Goal: Transaction & Acquisition: Subscribe to service/newsletter

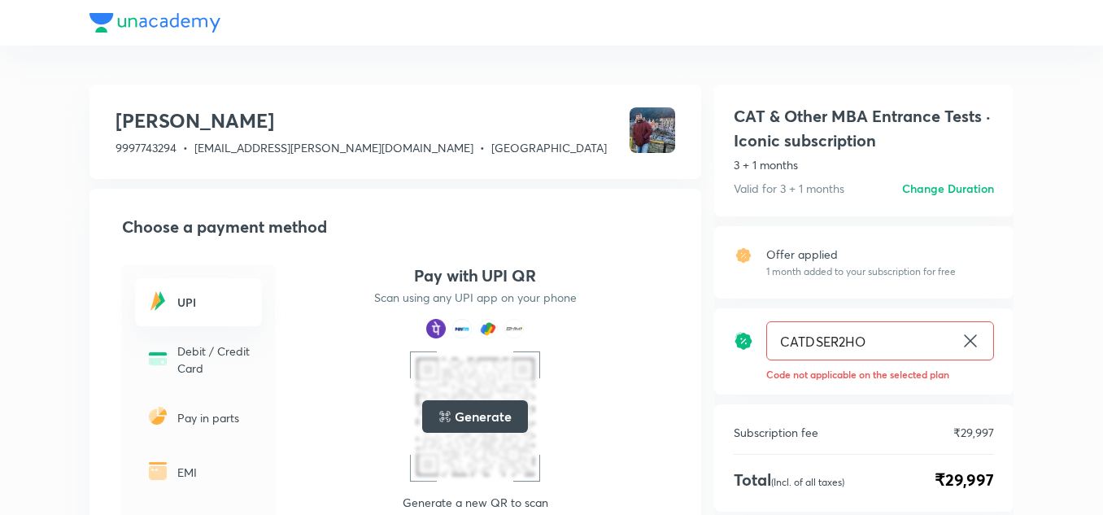
click at [976, 337] on icon at bounding box center [970, 341] width 20 height 20
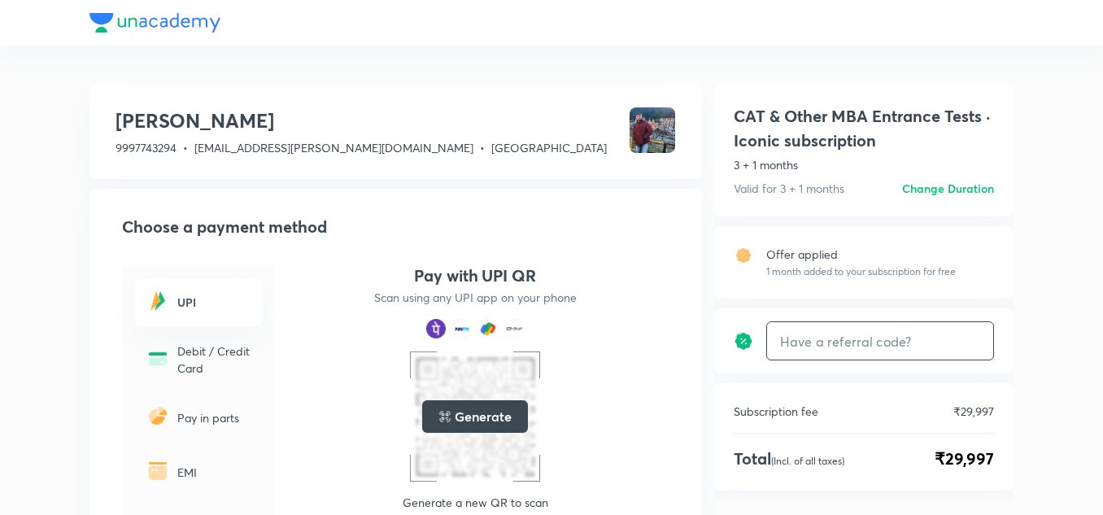
click at [154, 23] on div at bounding box center [551, 23] width 924 height 46
click at [107, 28] on div at bounding box center [551, 23] width 924 height 46
click at [115, 27] on div at bounding box center [551, 23] width 924 height 46
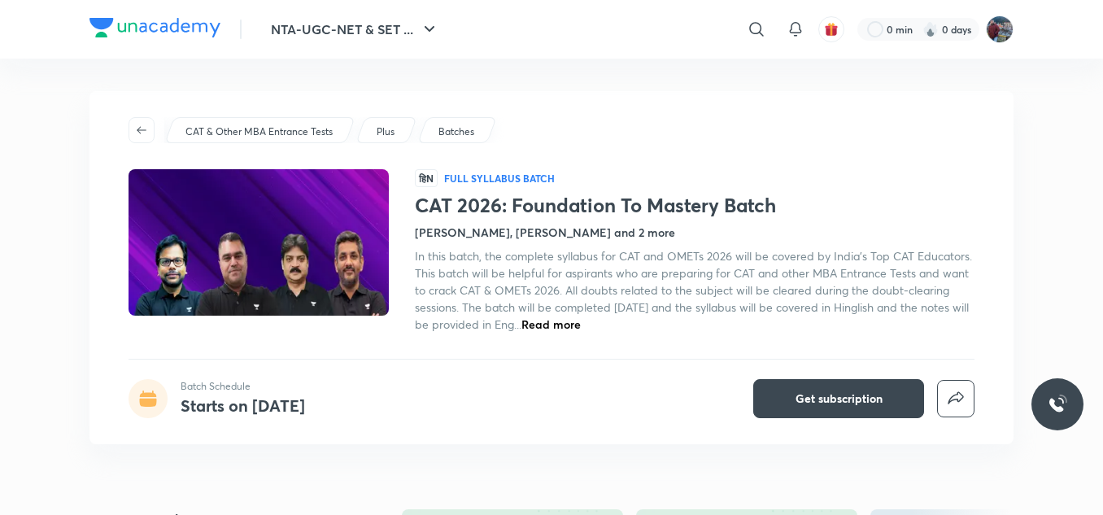
click at [159, 27] on img at bounding box center [154, 28] width 131 height 20
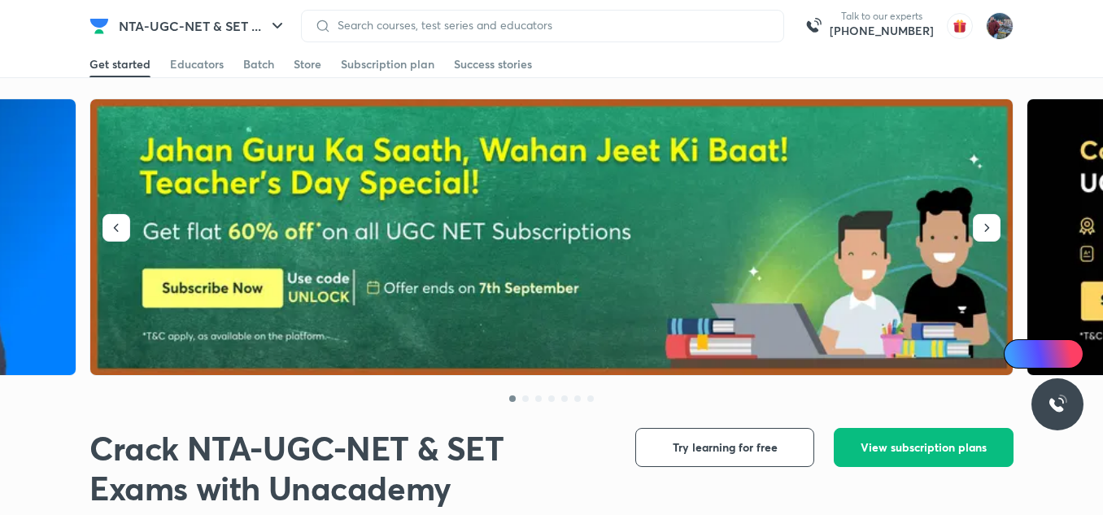
click at [200, 46] on div "NTA-UGC-NET & SET ... Talk to our experts [PHONE_NUMBER]" at bounding box center [551, 25] width 924 height 51
click at [166, 29] on button "NTA-UGC-NET & SET ..." at bounding box center [203, 26] width 188 height 33
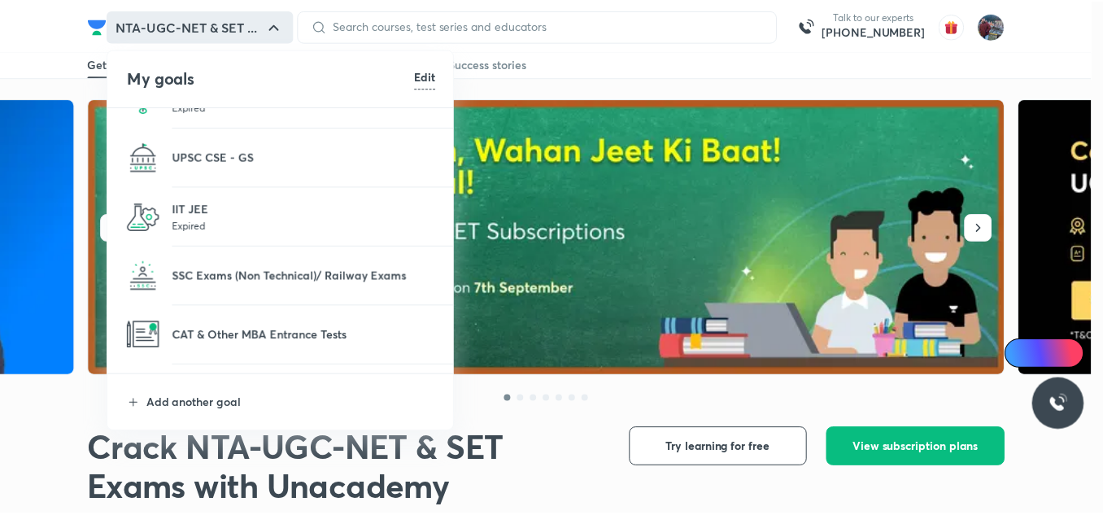
scroll to position [103, 0]
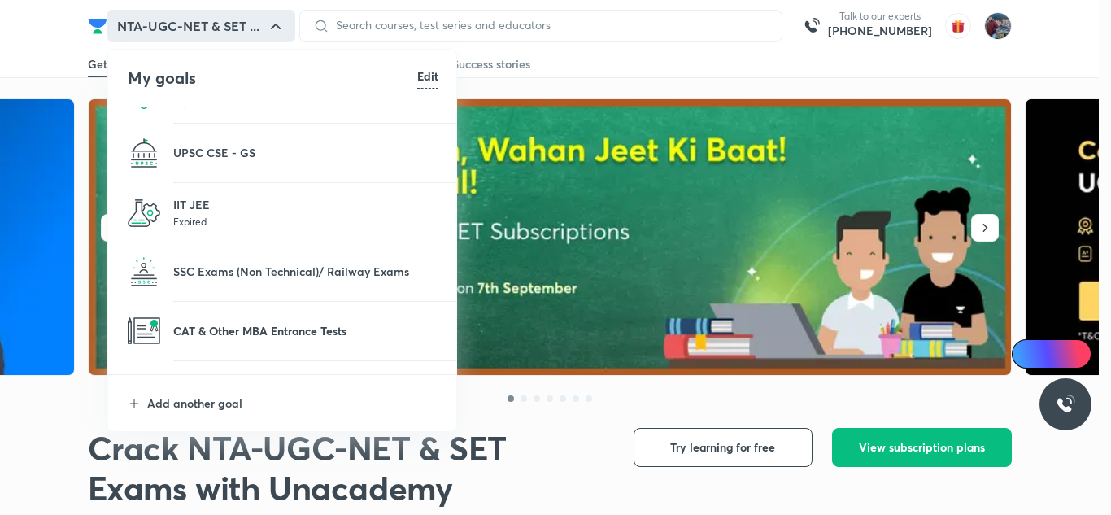
click at [245, 337] on p "CAT & Other MBA Entrance Tests" at bounding box center [305, 330] width 265 height 17
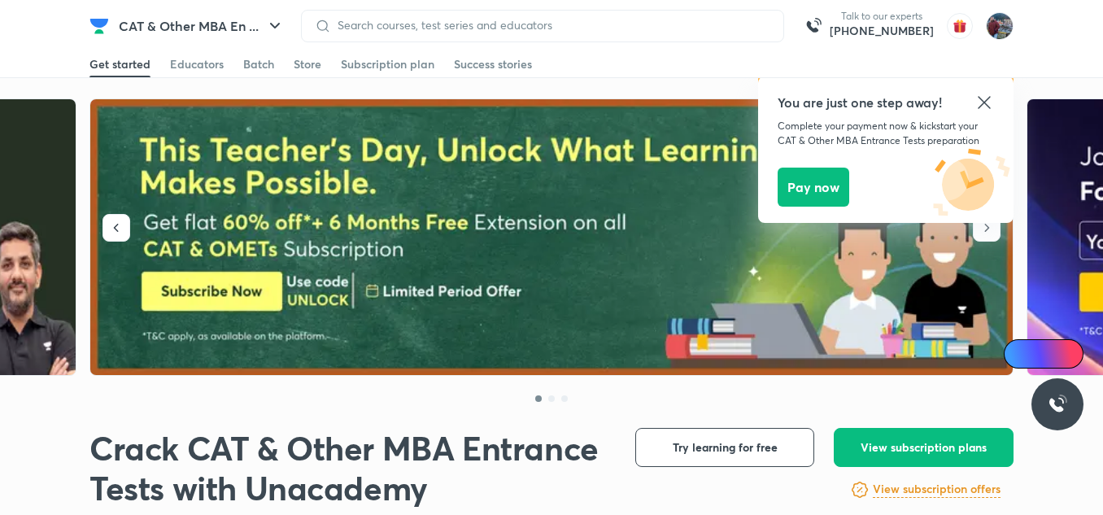
click at [984, 96] on icon at bounding box center [984, 103] width 20 height 20
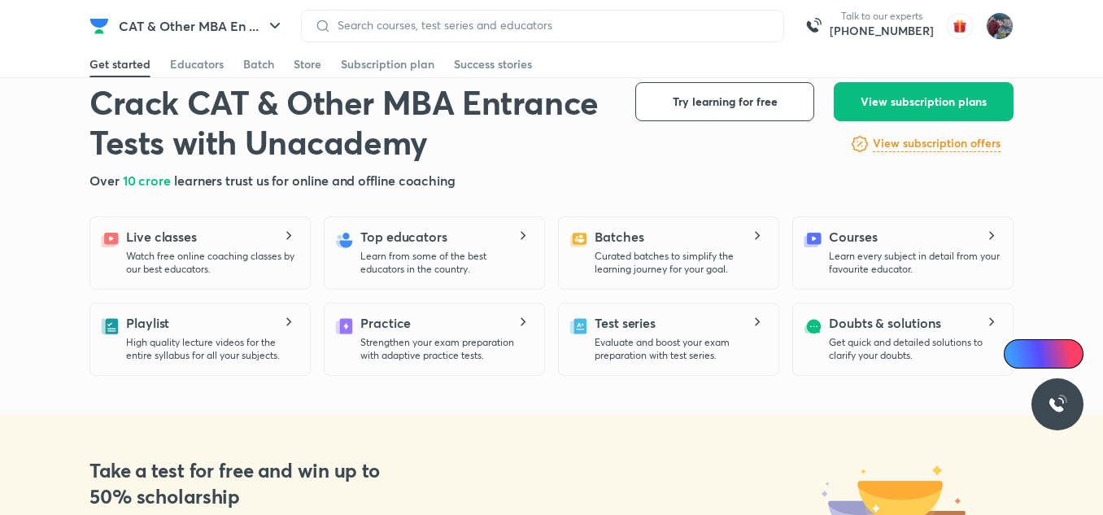
scroll to position [347, 0]
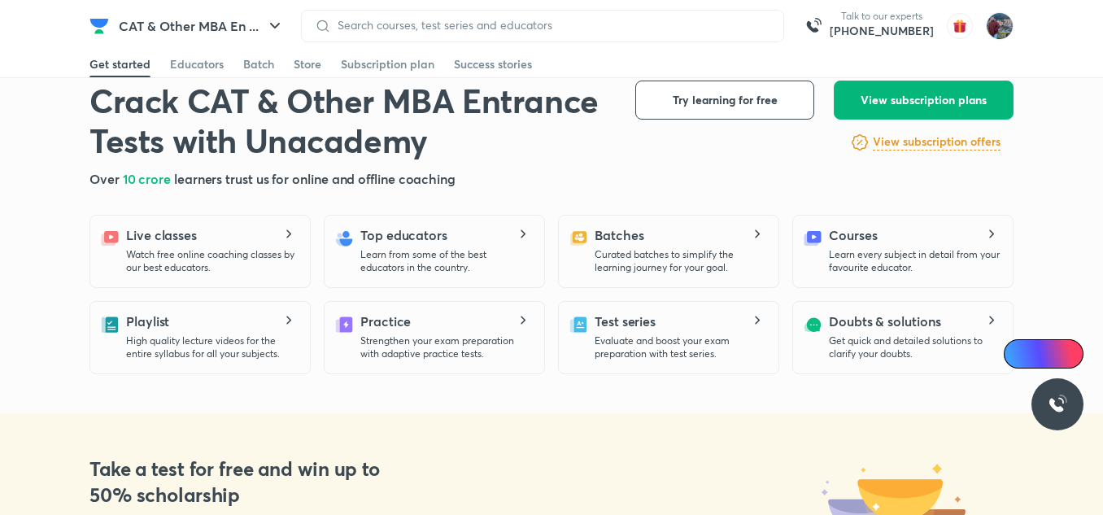
click at [924, 94] on span "View subscription plans" at bounding box center [923, 100] width 126 height 16
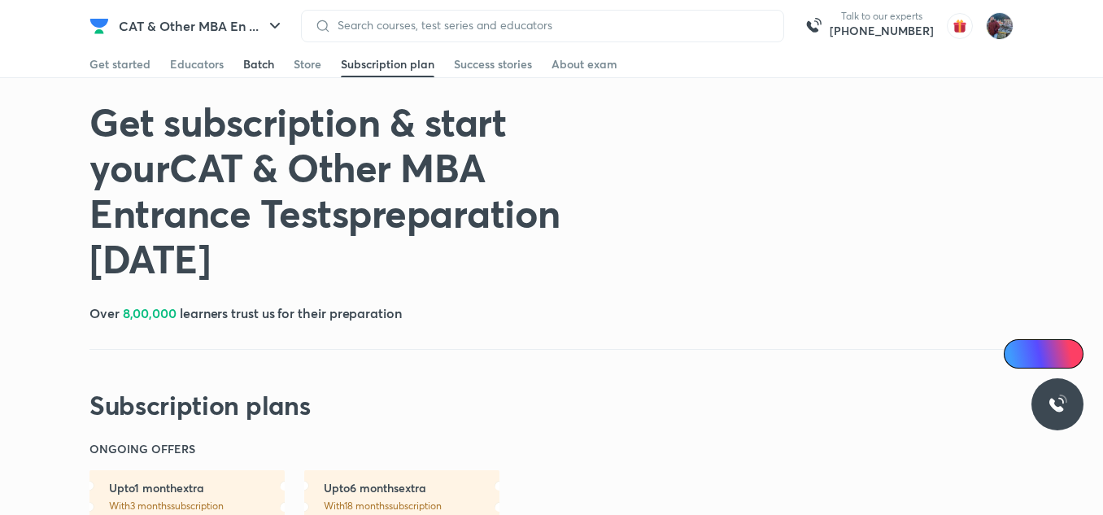
click at [262, 66] on div "Batch" at bounding box center [258, 64] width 31 height 16
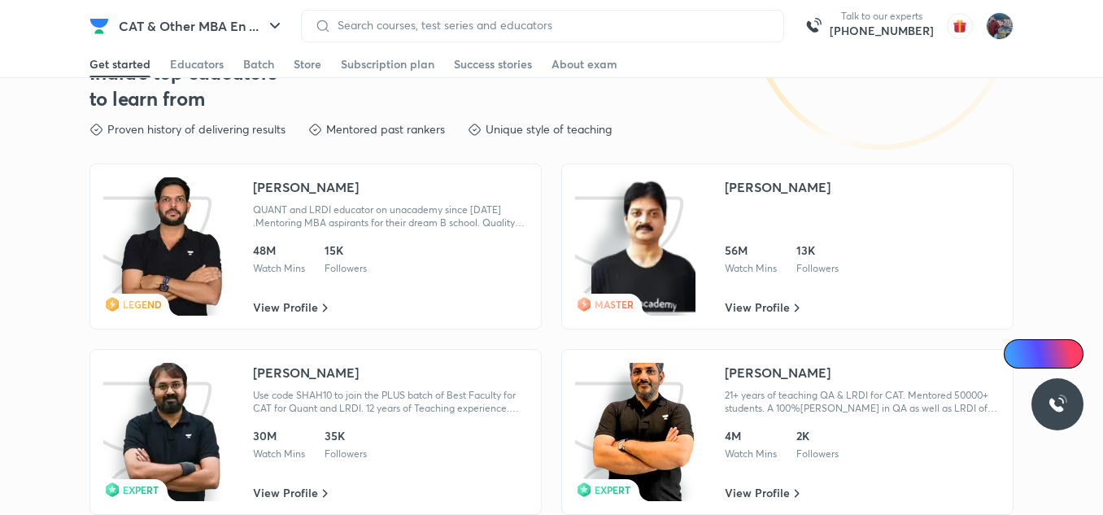
scroll to position [2689, 0]
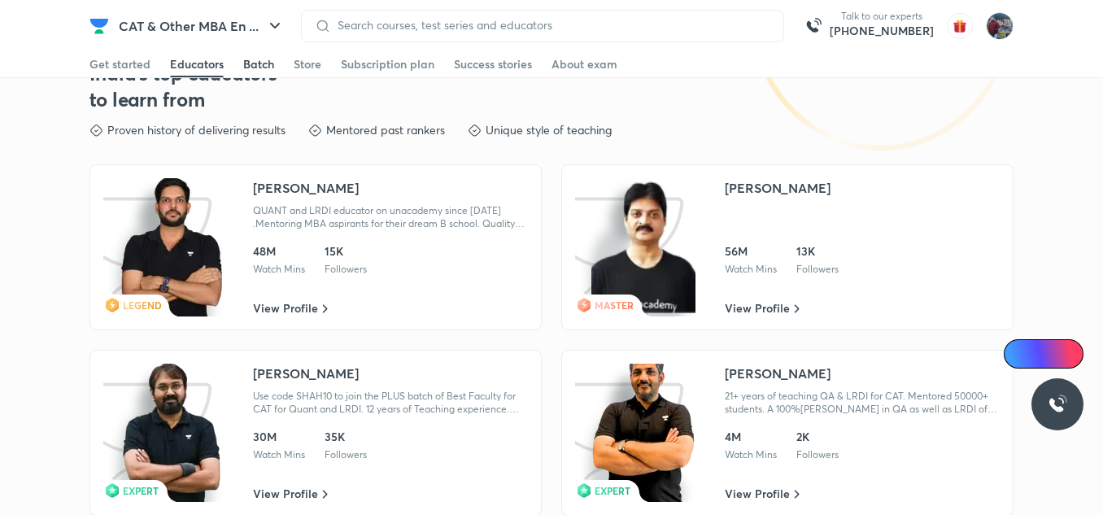
click at [259, 65] on div "Batch" at bounding box center [258, 64] width 31 height 16
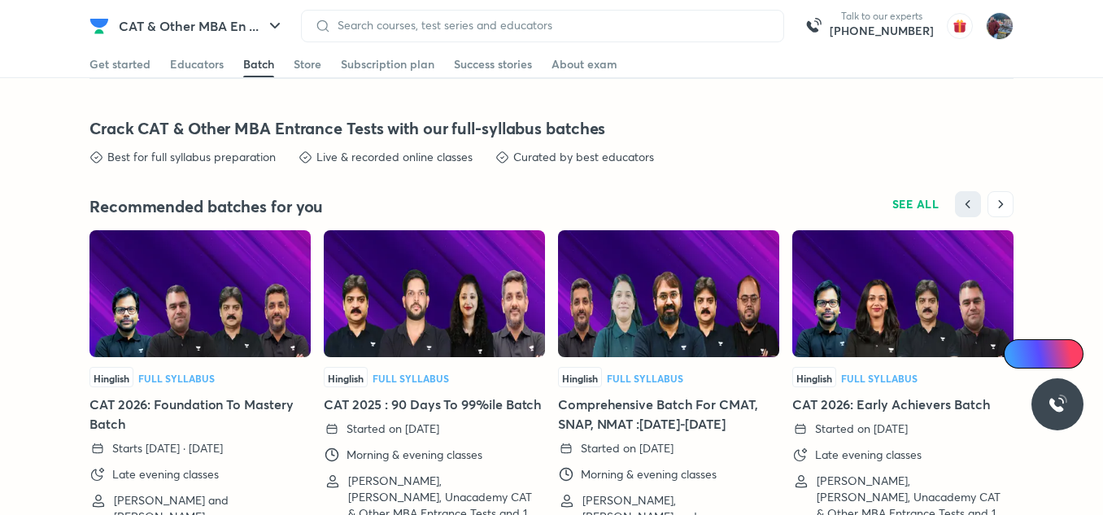
scroll to position [3604, 0]
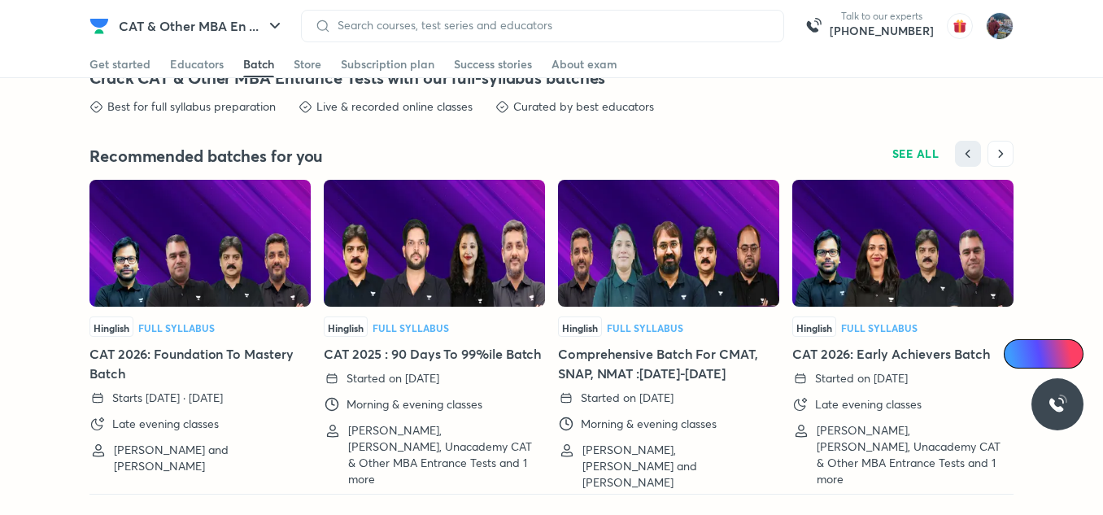
click at [647, 328] on span "Full Syllabus" at bounding box center [645, 327] width 76 height 13
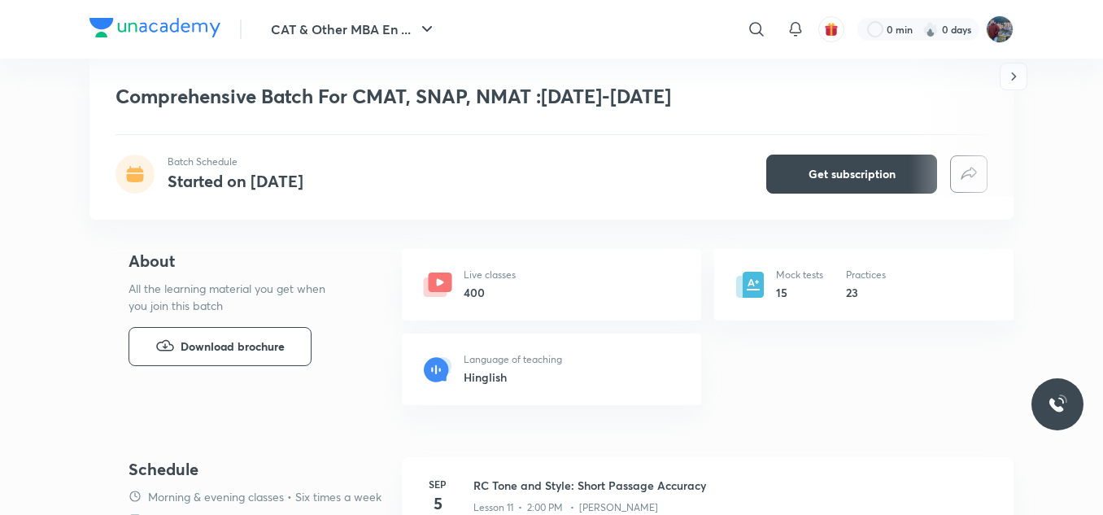
scroll to position [550, 0]
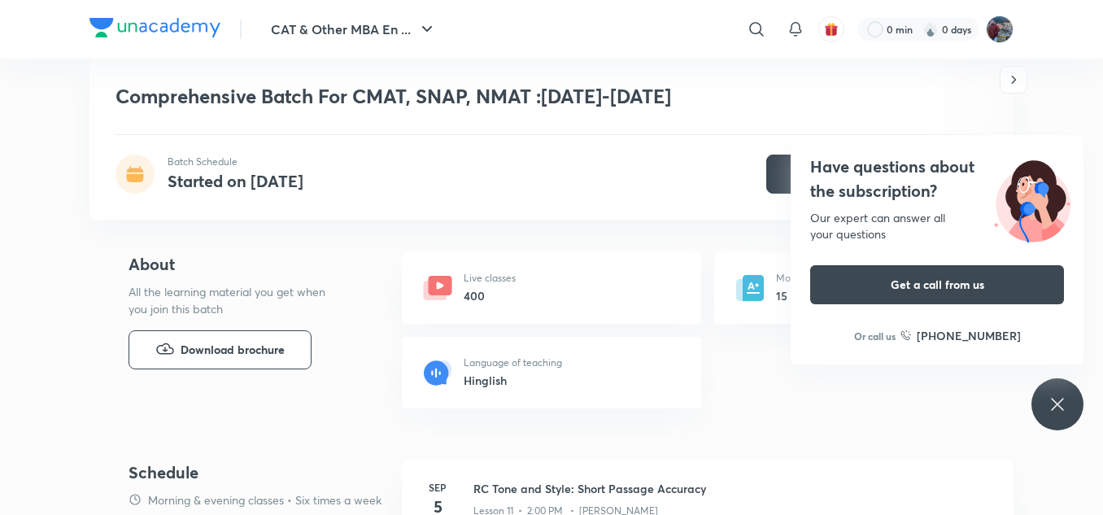
click at [1056, 416] on div "Have questions about the subscription? Our expert can answer all your questions…" at bounding box center [1057, 404] width 52 height 52
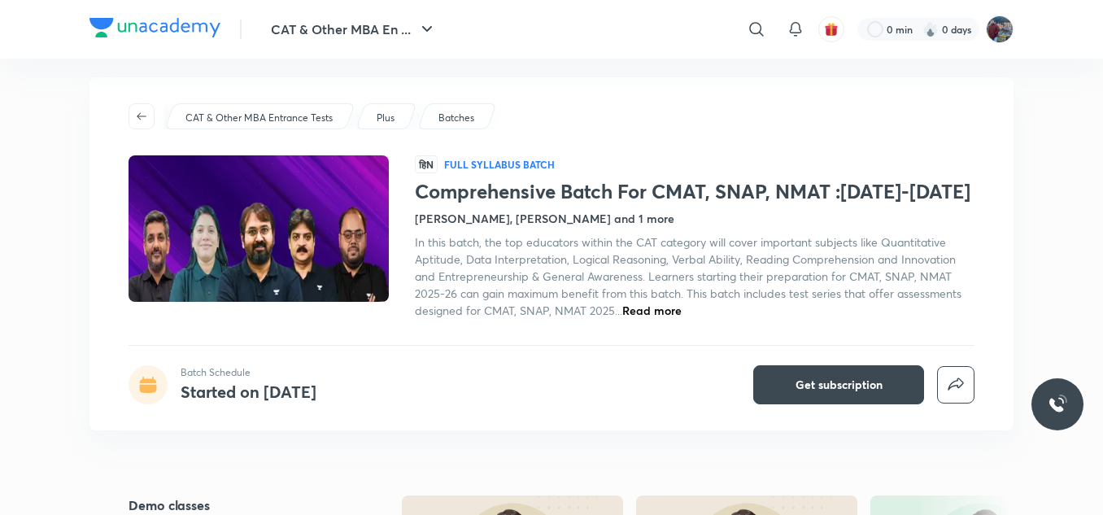
scroll to position [0, 0]
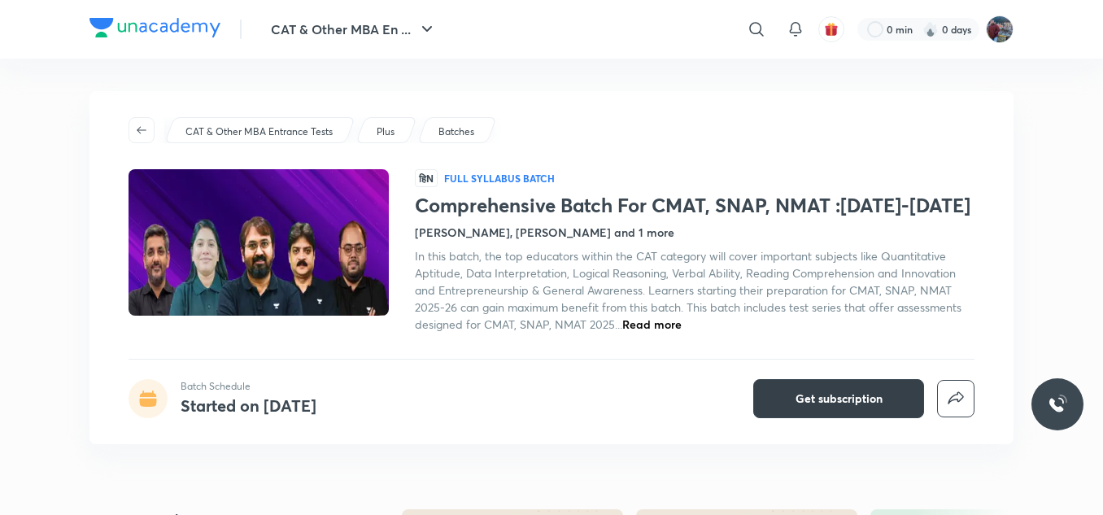
click at [790, 413] on button "Get subscription" at bounding box center [838, 398] width 171 height 39
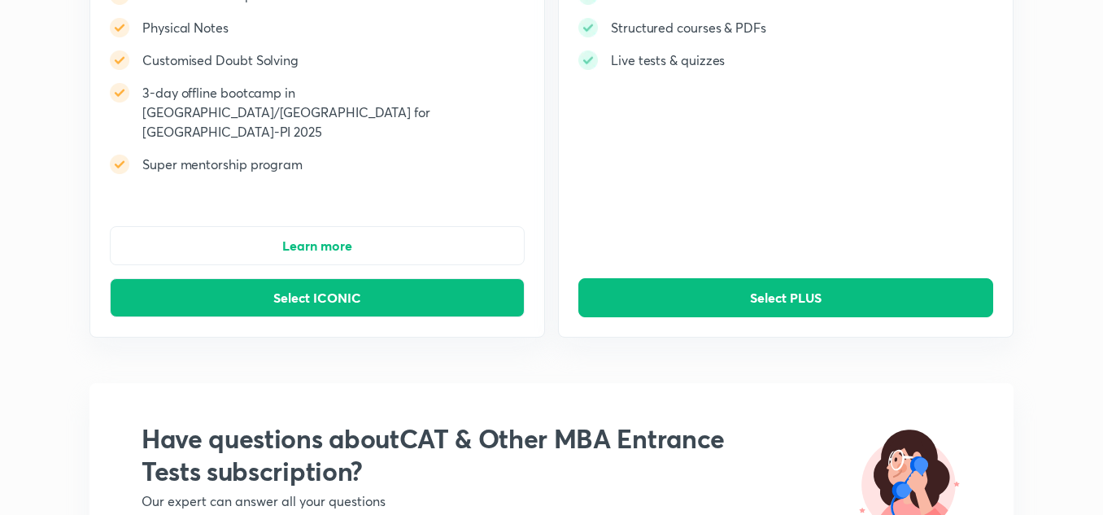
scroll to position [280, 0]
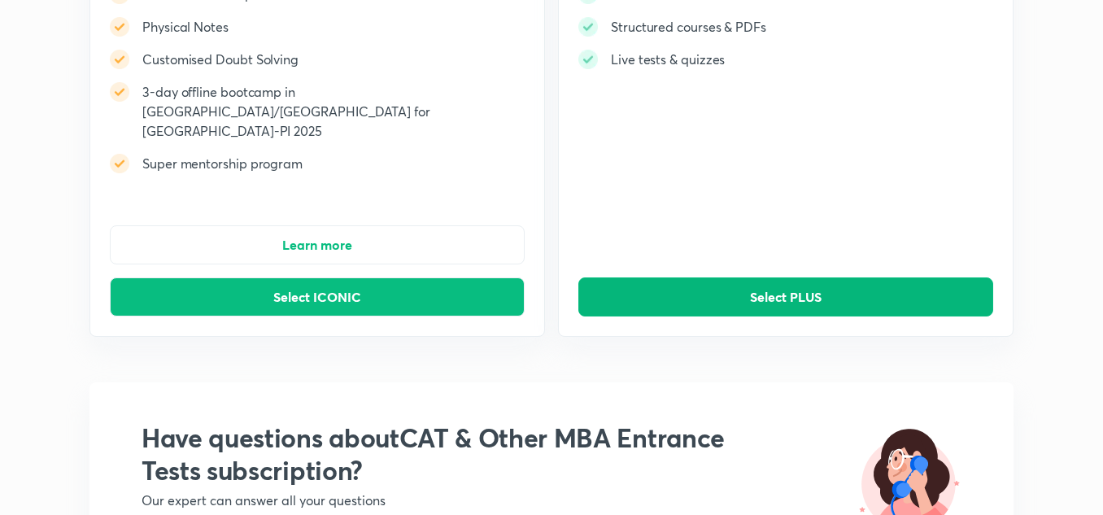
click at [722, 277] on button "Select PLUS" at bounding box center [785, 296] width 415 height 39
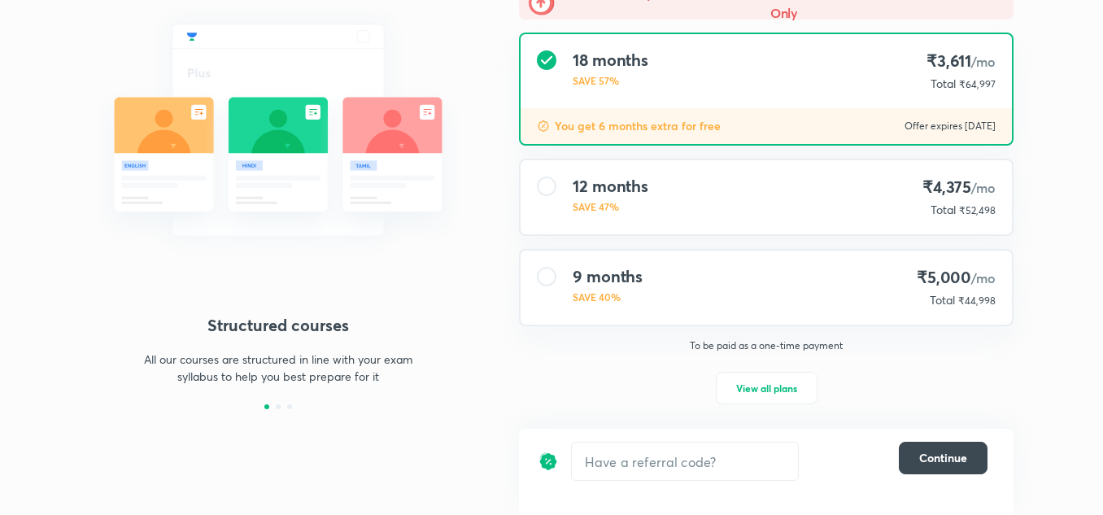
scroll to position [177, 0]
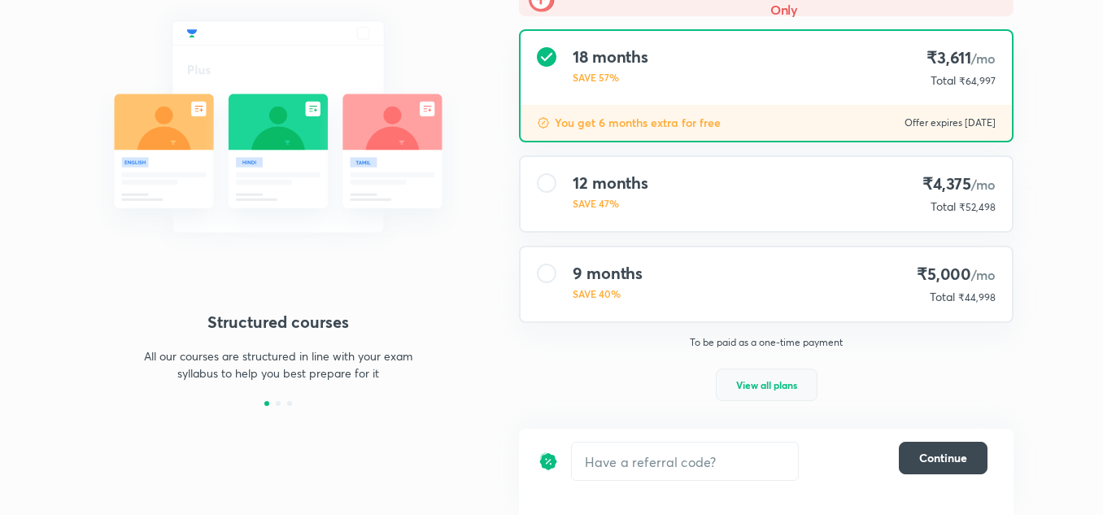
click at [759, 395] on button "View all plans" at bounding box center [767, 384] width 102 height 33
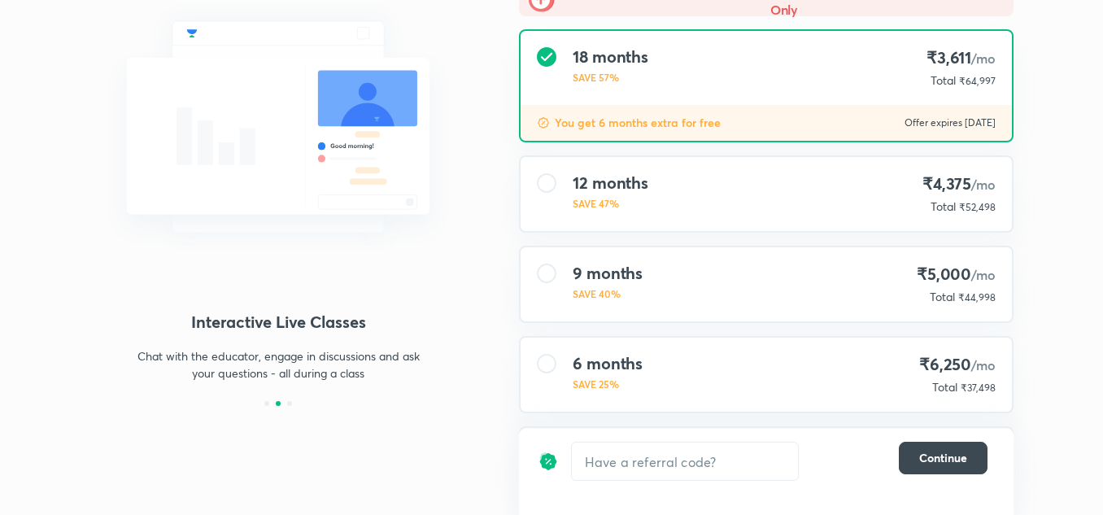
click at [703, 361] on div "6 months SAVE 25% ₹6,250 /mo Total ₹37,498" at bounding box center [765, 374] width 491 height 74
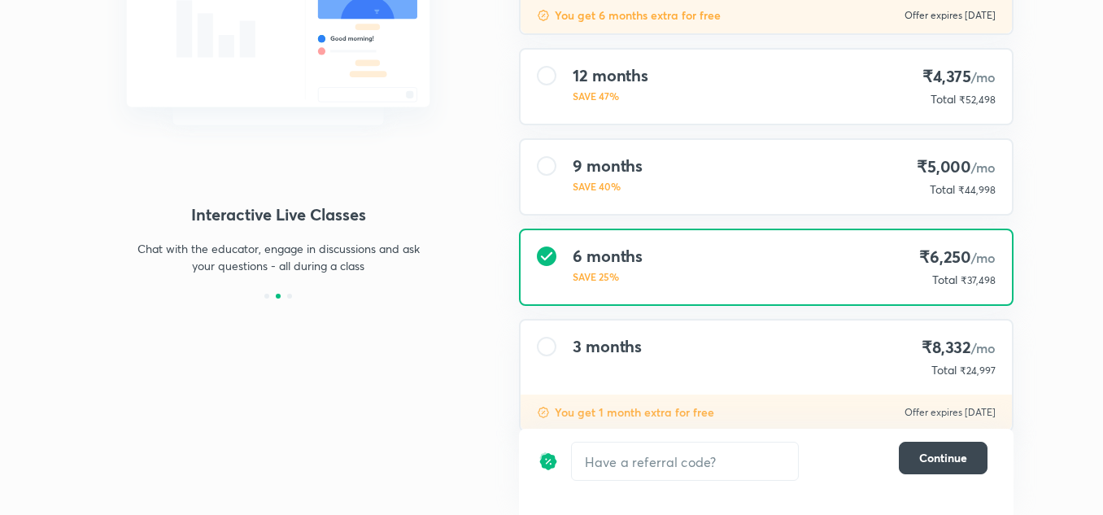
scroll to position [322, 0]
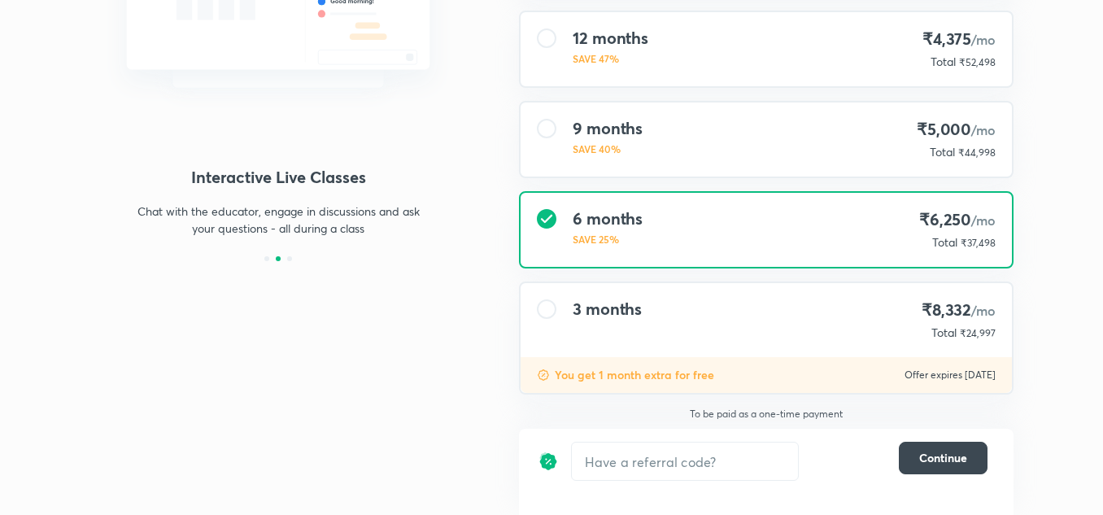
click at [637, 304] on h4 "3 months" at bounding box center [606, 309] width 69 height 20
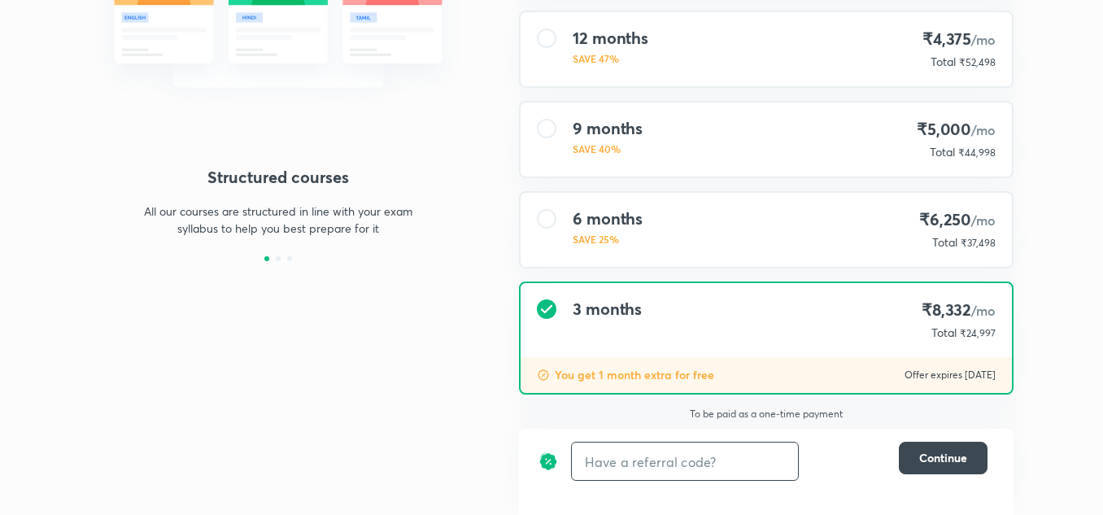
click at [613, 457] on input "text" at bounding box center [685, 461] width 226 height 38
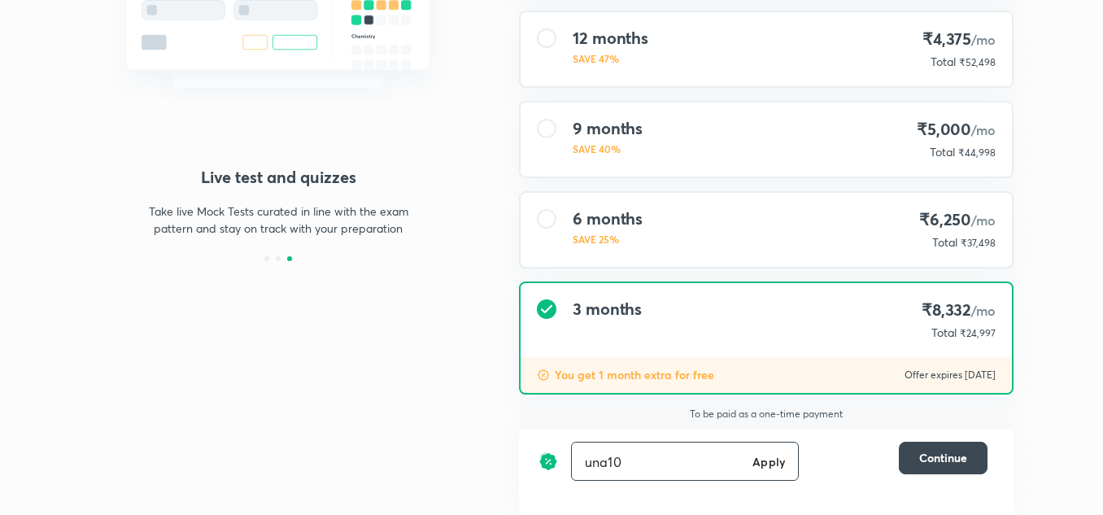
type input "una10"
click at [770, 455] on h6 "Apply" at bounding box center [768, 461] width 33 height 17
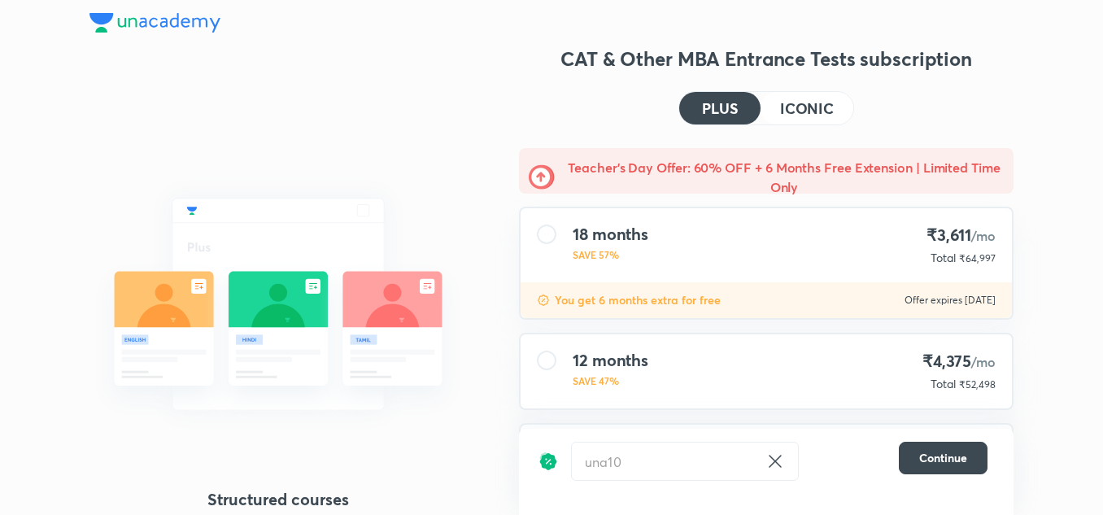
scroll to position [322, 0]
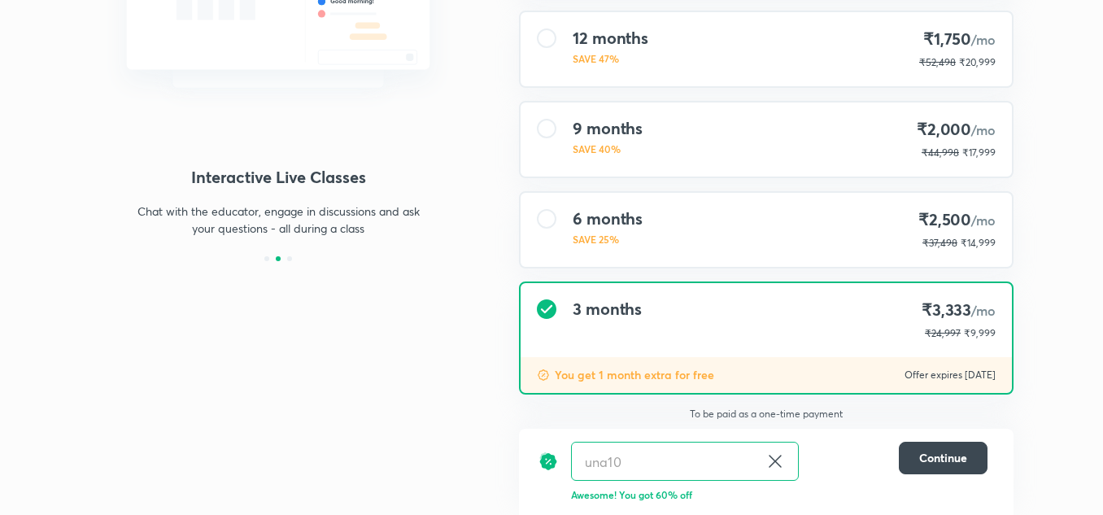
click at [732, 239] on div "6 months SAVE 25% ₹2,500 /mo ₹37,498 ₹14,999" at bounding box center [765, 230] width 491 height 74
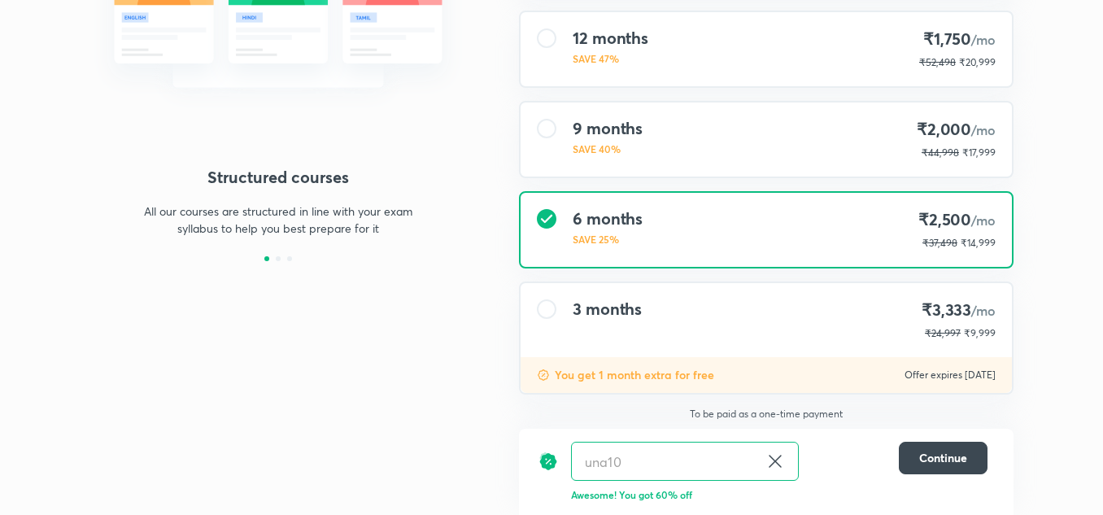
click at [741, 334] on div "3 months ₹3,333 /mo ₹24,997 ₹9,999" at bounding box center [765, 320] width 491 height 74
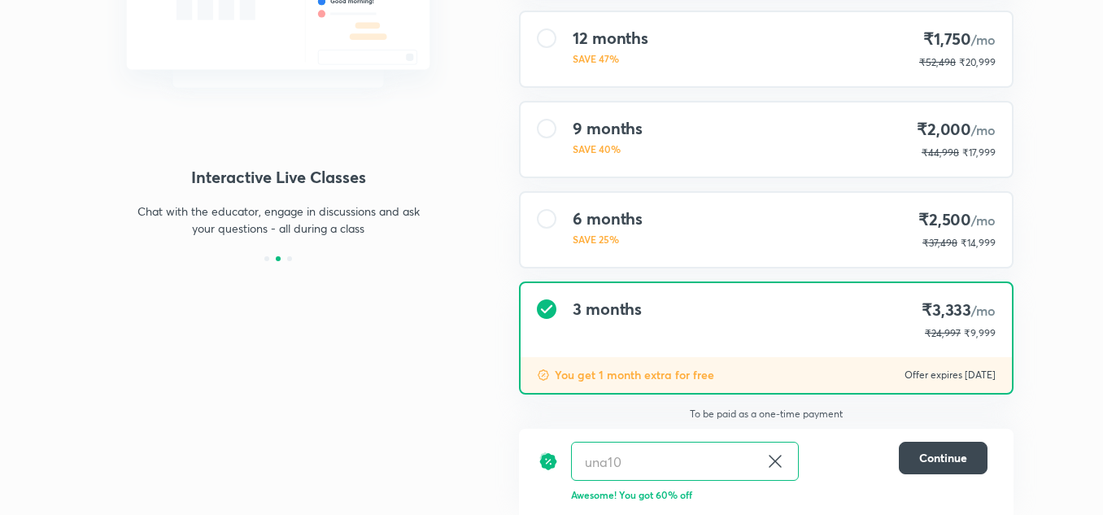
click at [711, 230] on div "6 months SAVE 25% ₹2,500 /mo ₹37,498 ₹14,999" at bounding box center [765, 230] width 491 height 74
